Goal: Book appointment/travel/reservation

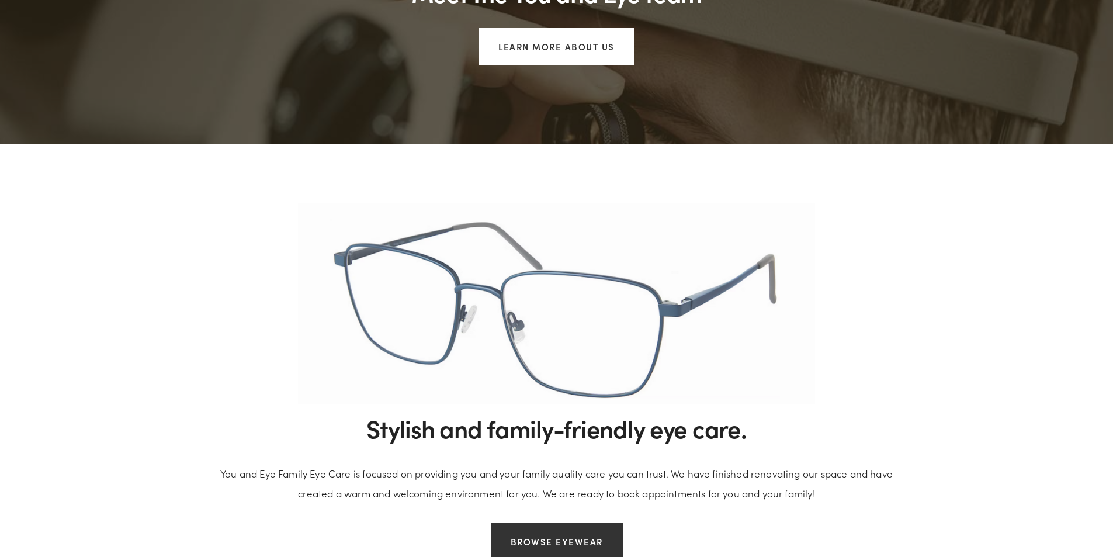
scroll to position [833, 0]
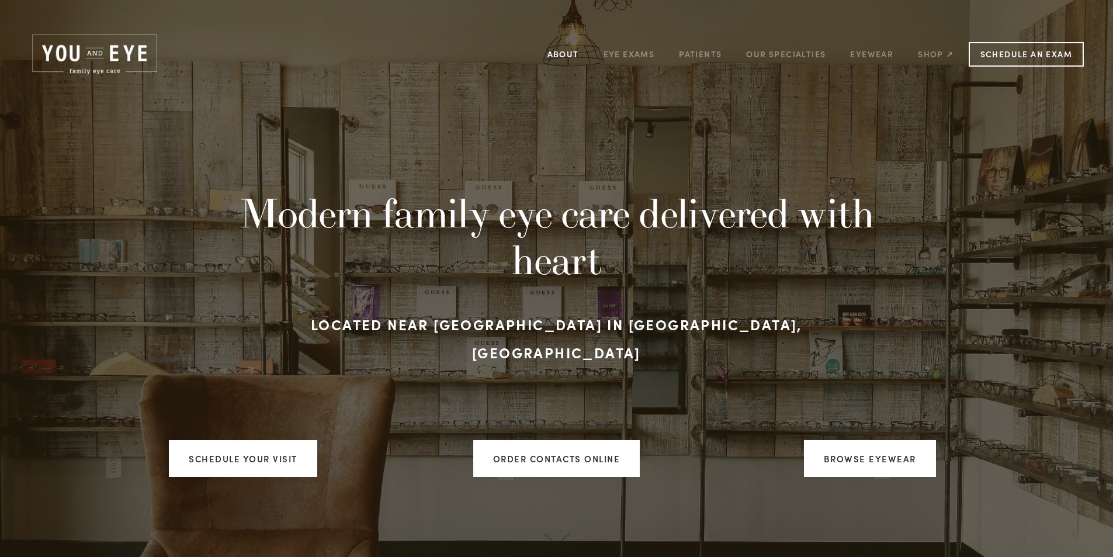
click at [558, 56] on link "About" at bounding box center [564, 54] width 32 height 18
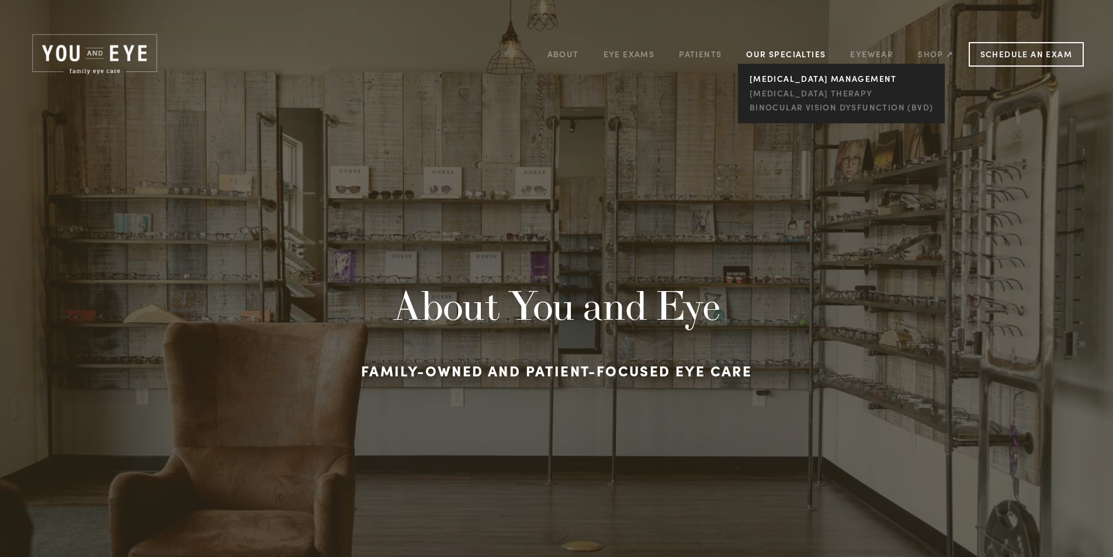
click at [795, 75] on link "[MEDICAL_DATA] management" at bounding box center [841, 79] width 190 height 15
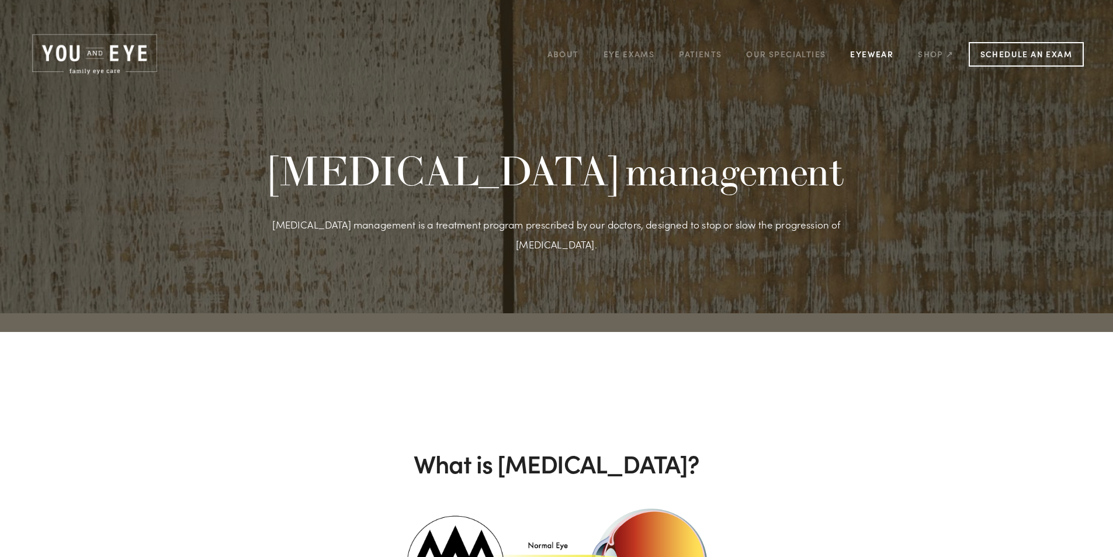
click at [887, 54] on link "Eyewear" at bounding box center [871, 54] width 43 height 18
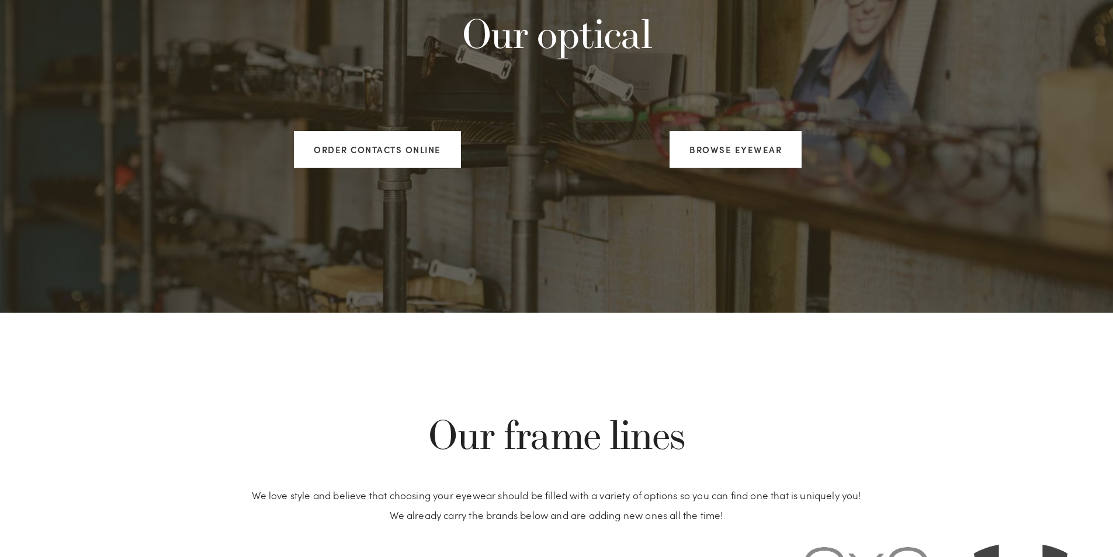
scroll to position [351, 0]
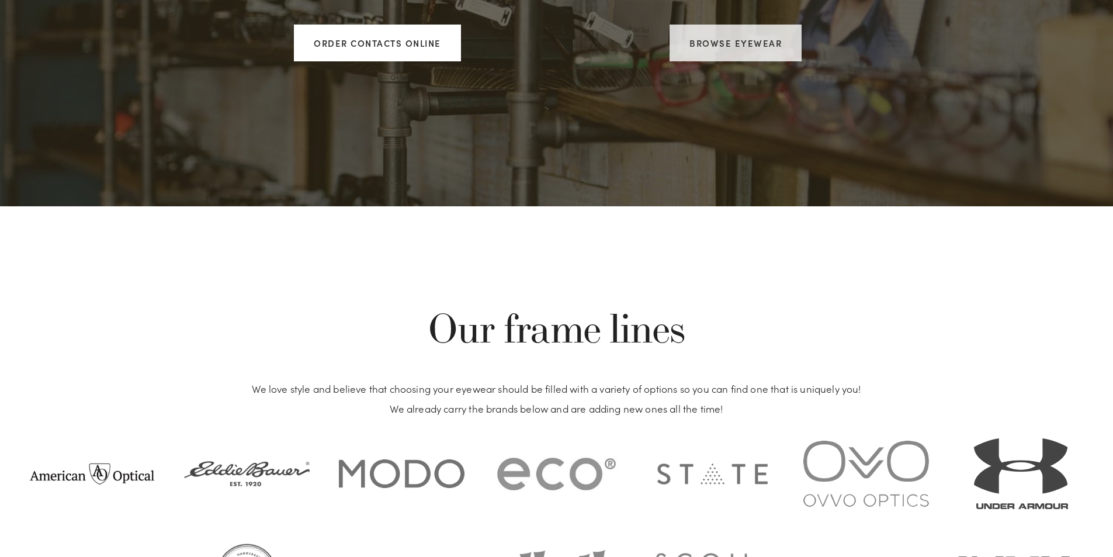
click at [772, 36] on link "Browse Eyewear" at bounding box center [736, 43] width 132 height 37
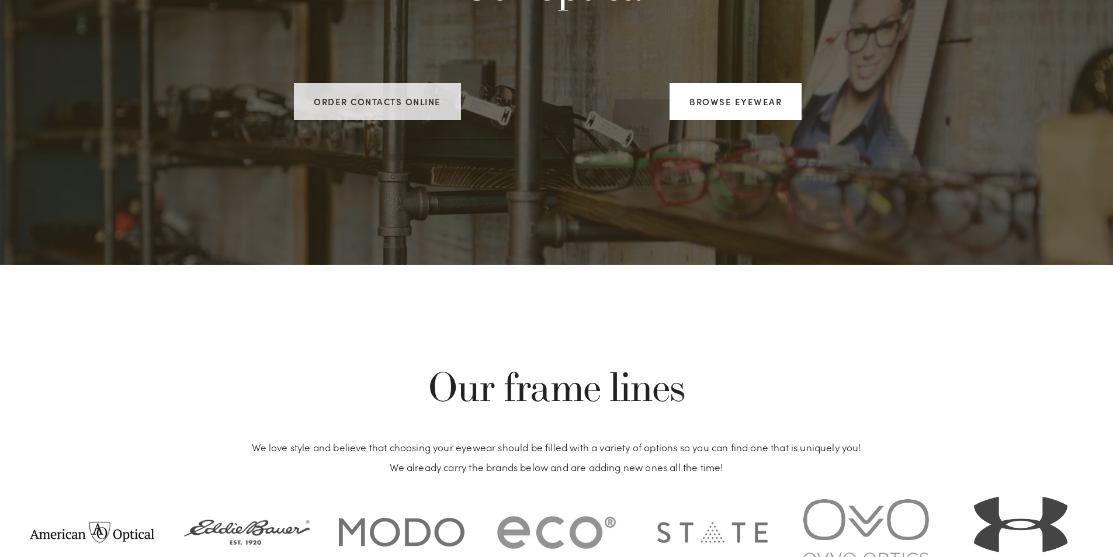
scroll to position [0, 0]
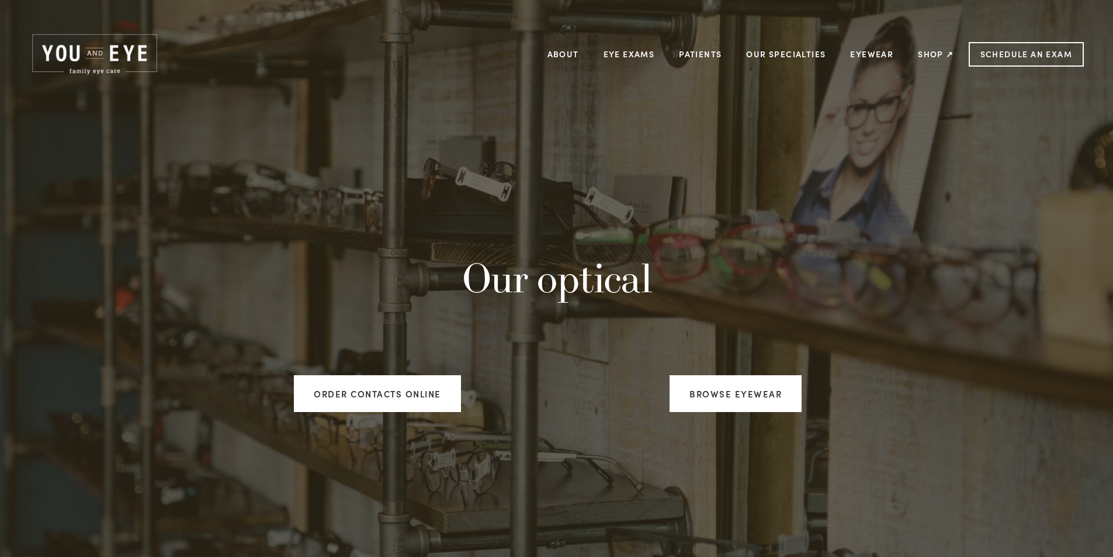
click at [1015, 72] on div "About Eye Exams Patients Our Specialties [MEDICAL_DATA] management [MEDICAL_DAT…" at bounding box center [556, 39] width 1113 height 79
click at [1019, 61] on link "Schedule an Exam" at bounding box center [1026, 54] width 115 height 25
